Goal: Task Accomplishment & Management: Use online tool/utility

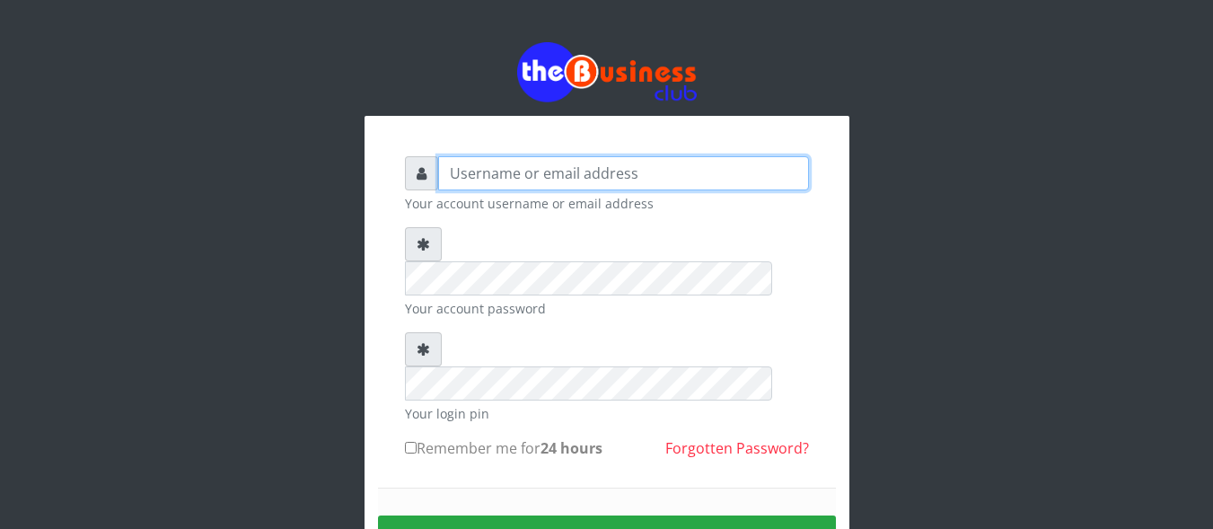
click at [691, 180] on input "text" at bounding box center [623, 173] width 371 height 34
type input "Innocent"
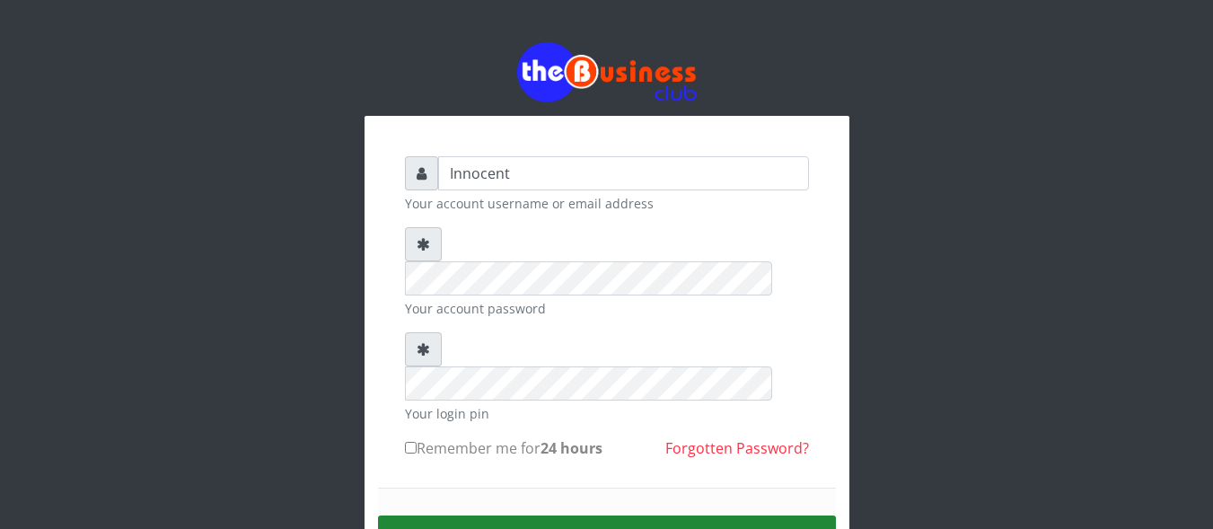
click at [604, 515] on button "Sign in" at bounding box center [607, 538] width 458 height 46
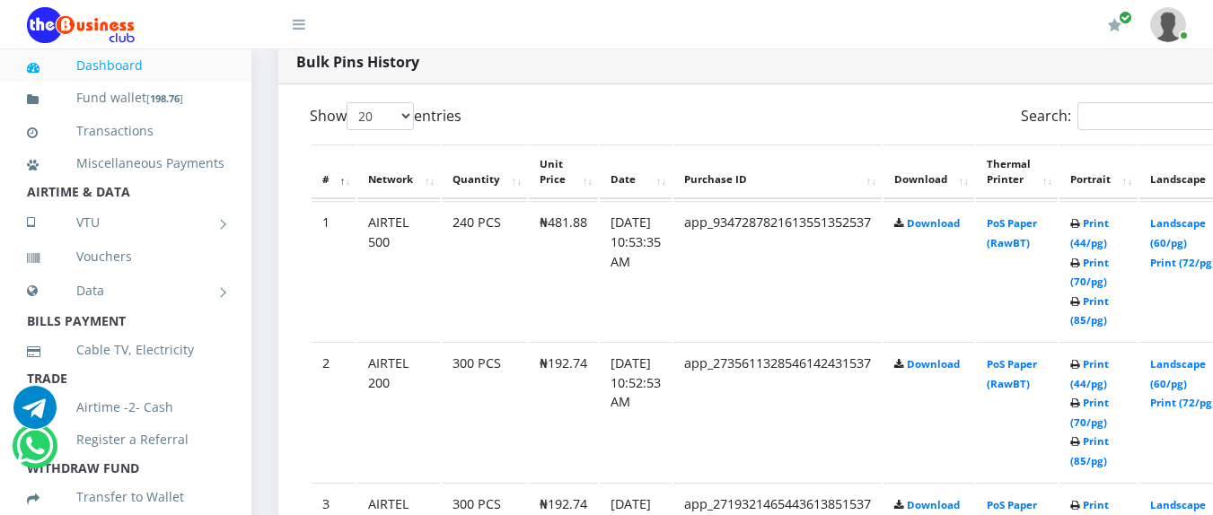
scroll to position [934, 0]
click at [1197, 222] on link "Landscape (60/pg)" at bounding box center [1178, 231] width 56 height 33
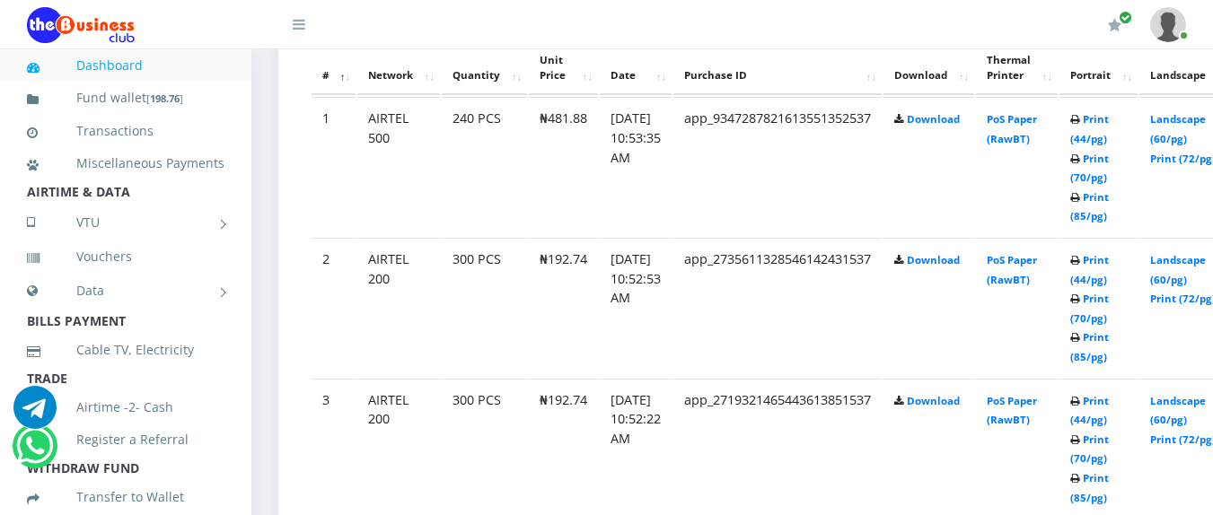
scroll to position [1038, 0]
click at [1191, 260] on link "Landscape (60/pg)" at bounding box center [1178, 267] width 56 height 33
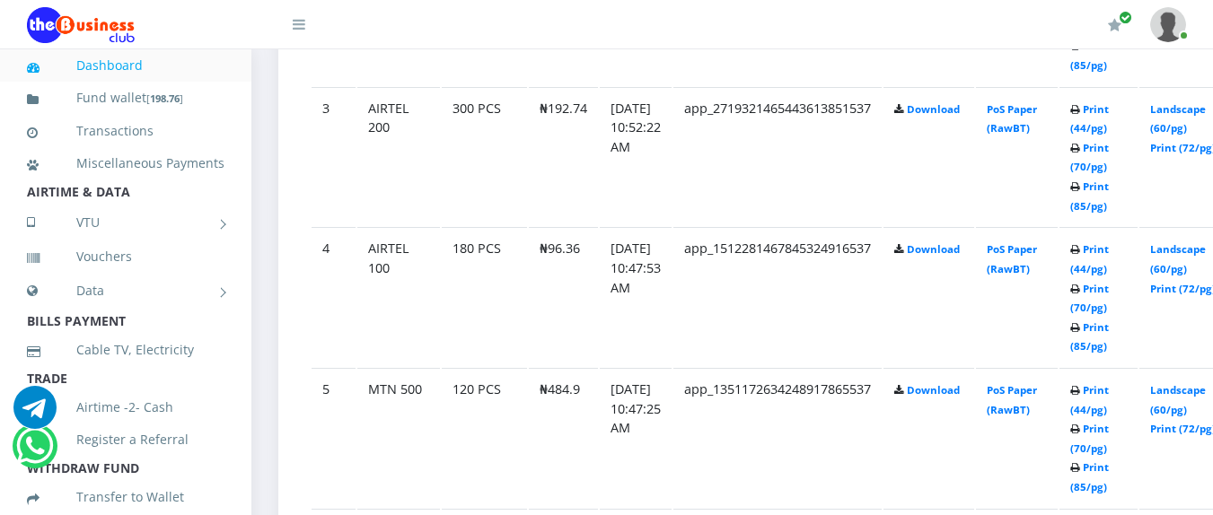
scroll to position [1433, 0]
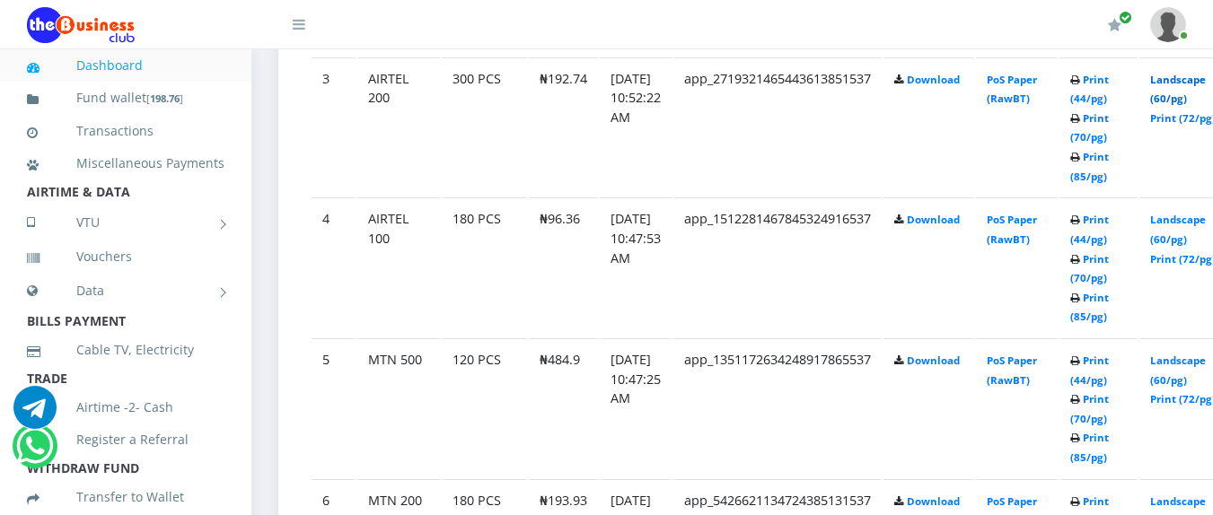
click at [1194, 81] on link "Landscape (60/pg)" at bounding box center [1178, 89] width 56 height 33
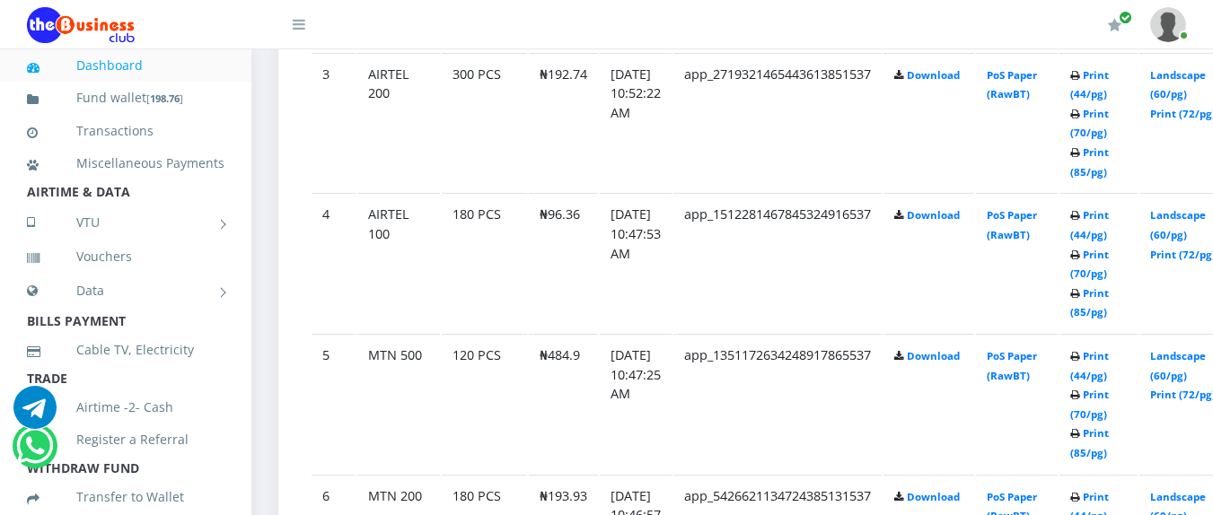
scroll to position [1361, 0]
click at [1191, 219] on link "Landscape (60/pg)" at bounding box center [1178, 225] width 56 height 33
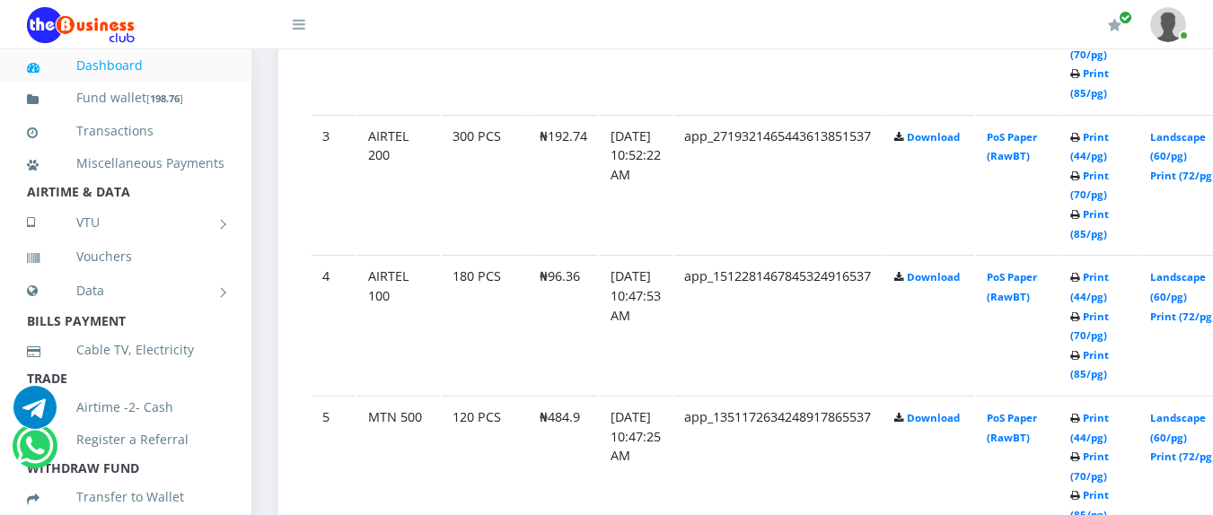
scroll to position [1361, 0]
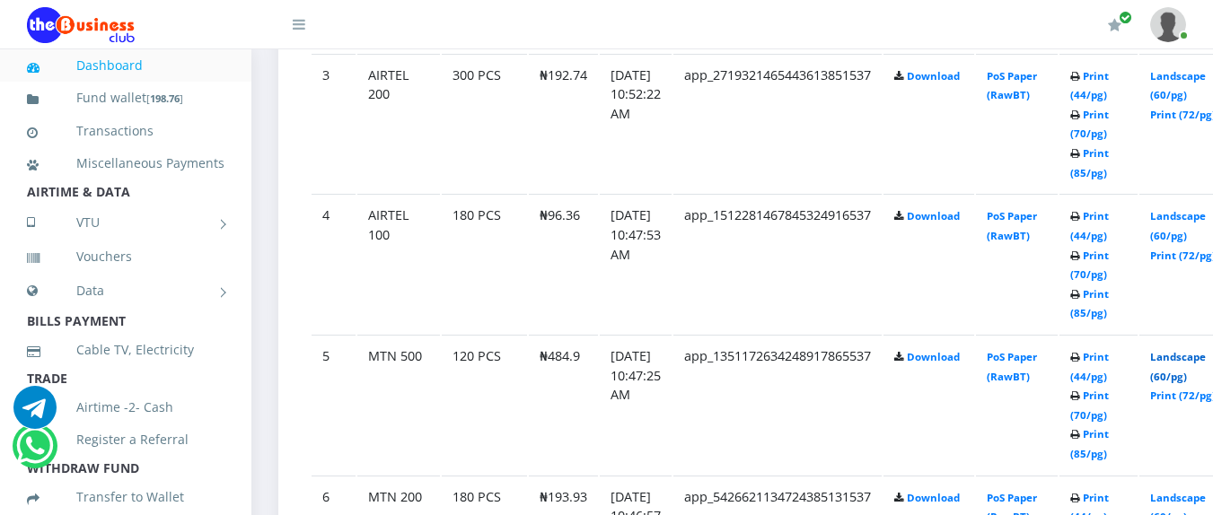
click at [1197, 356] on link "Landscape (60/pg)" at bounding box center [1178, 366] width 56 height 33
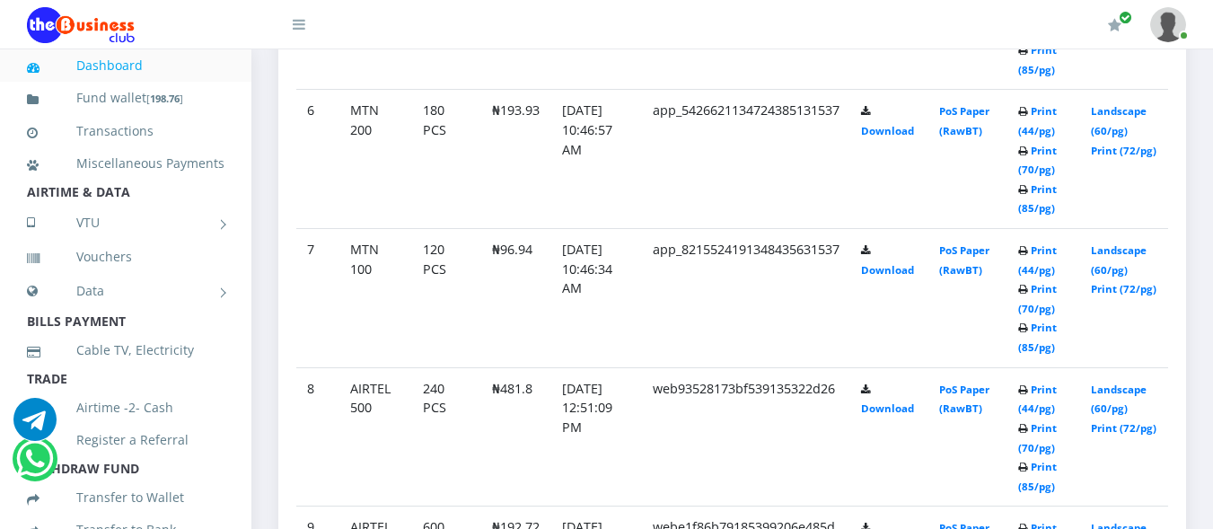
scroll to position [1685, 0]
click at [1129, 107] on link "Landscape (60/pg)" at bounding box center [1119, 118] width 56 height 33
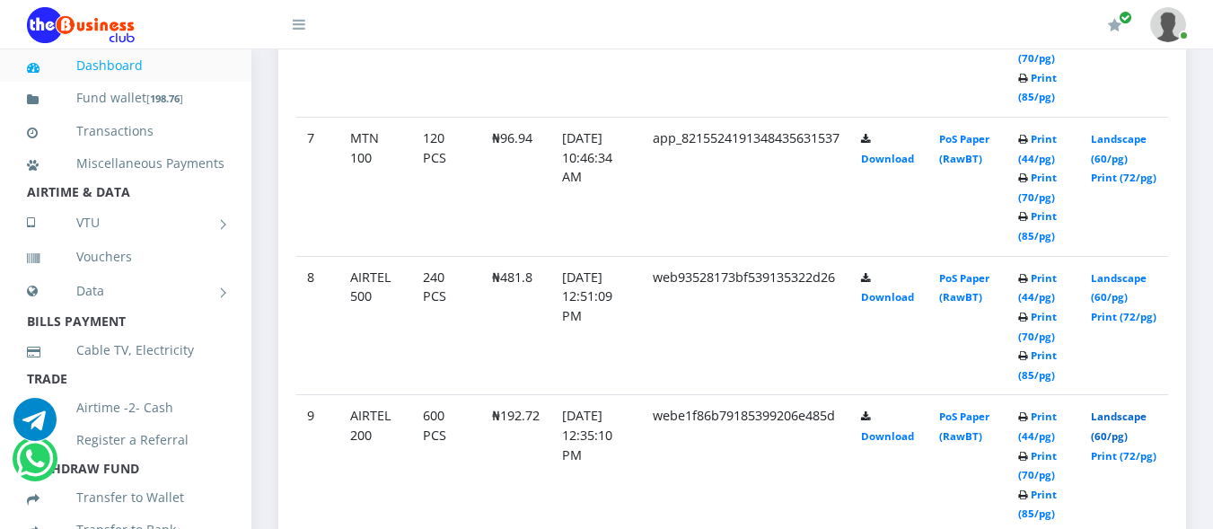
scroll to position [1756, 0]
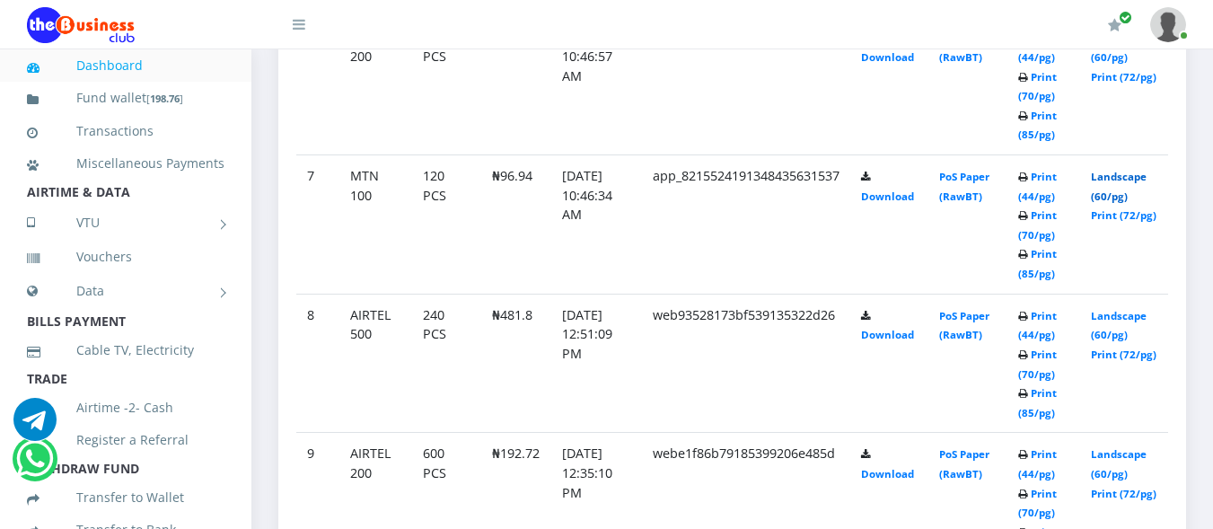
click at [1141, 179] on link "Landscape (60/pg)" at bounding box center [1119, 186] width 56 height 33
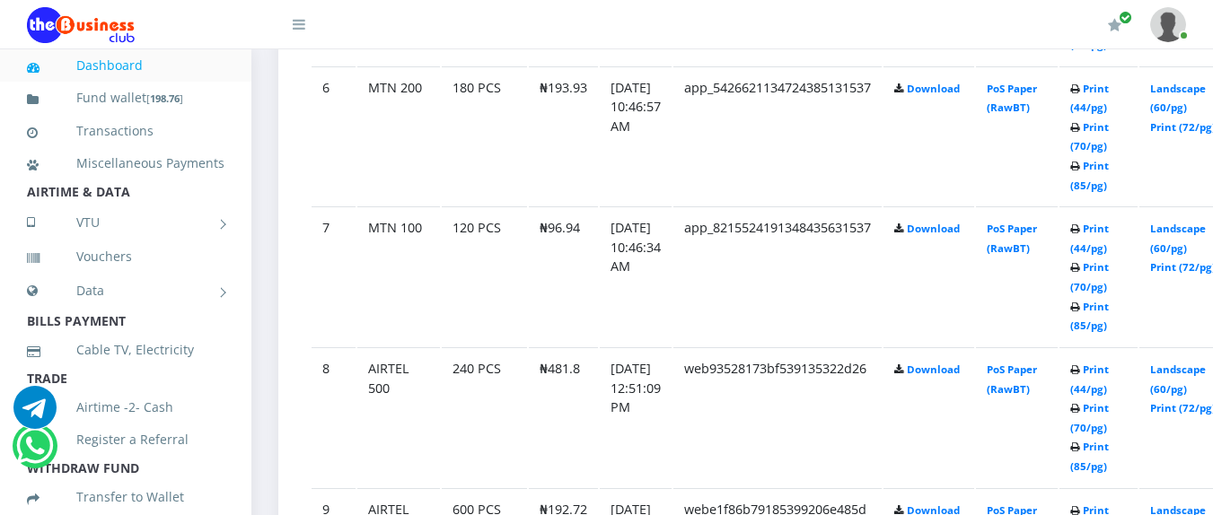
scroll to position [1756, 0]
